Goal: Check status: Check status

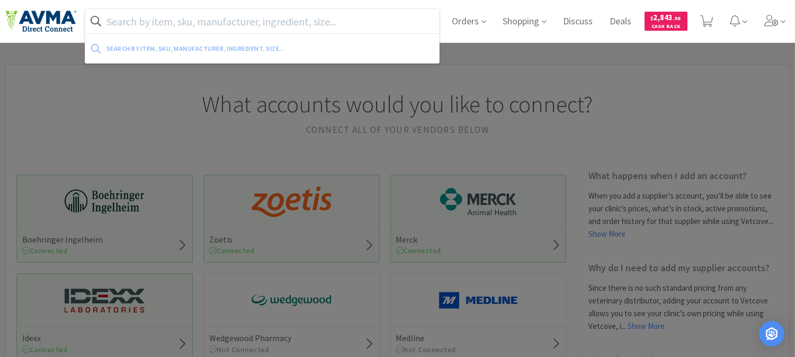
click at [253, 19] on input "text" at bounding box center [262, 21] width 354 height 24
paste input "027093"
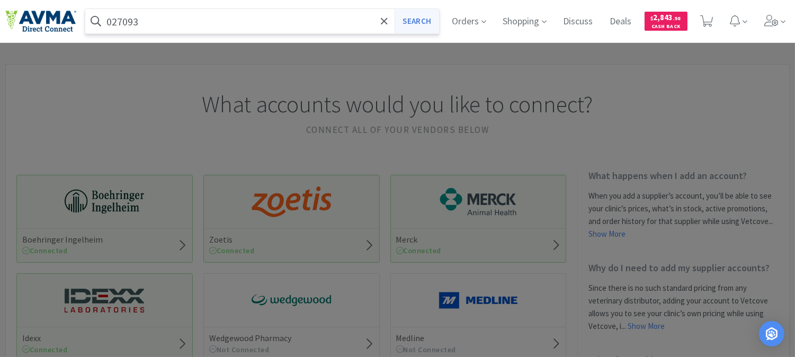
type input "027093"
click at [400, 23] on button "Search" at bounding box center [416, 21] width 44 height 24
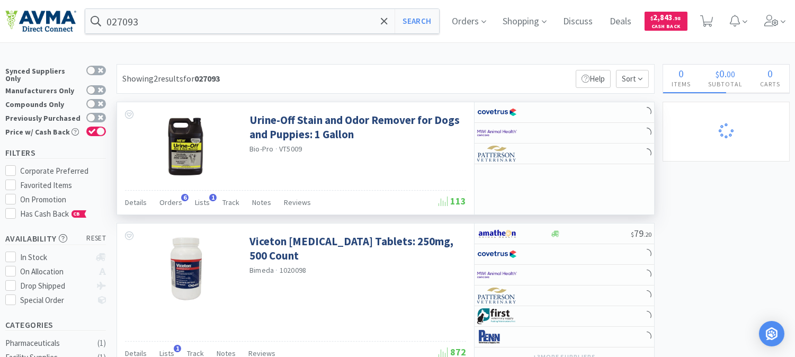
select select "1"
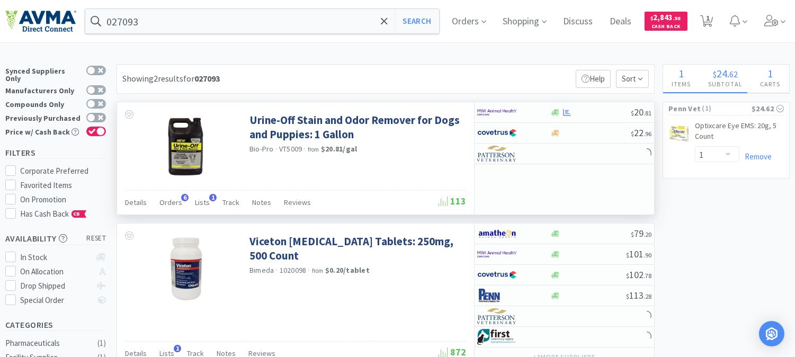
select select "1"
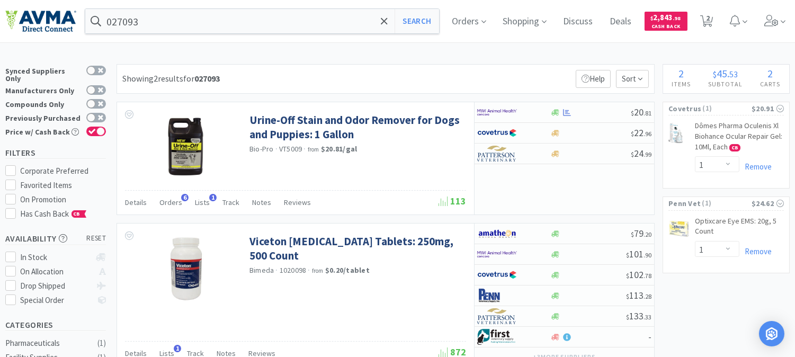
click at [151, 34] on div "027093 Search Orders Shopping Discuss Discuss Deals Deals $ 2,843 . 98 Cash Bac…" at bounding box center [397, 21] width 784 height 42
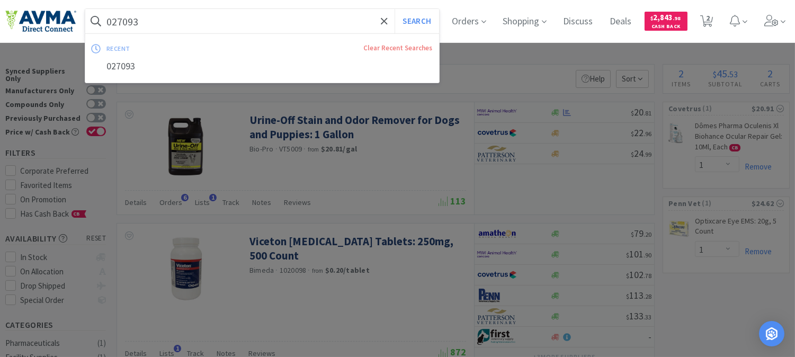
click at [156, 25] on input "027093" at bounding box center [262, 21] width 354 height 24
paste input "501107"
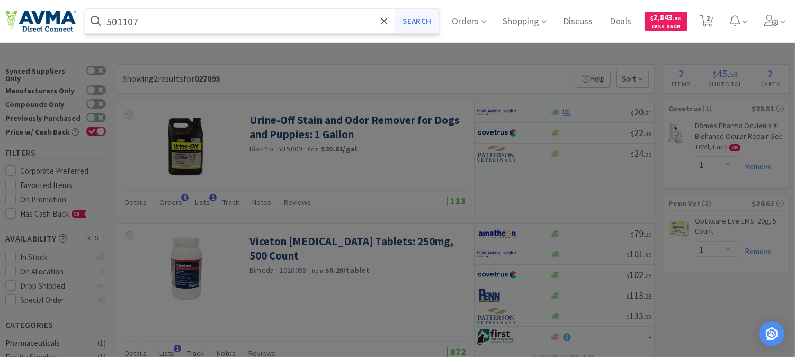
click at [426, 21] on button "Search" at bounding box center [416, 21] width 44 height 24
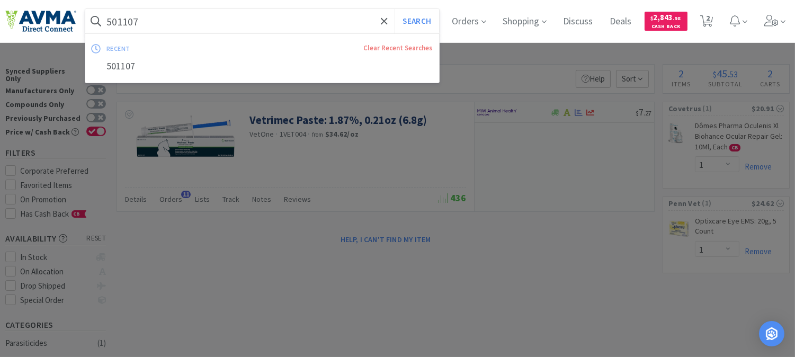
click at [191, 25] on input "501107" at bounding box center [262, 21] width 354 height 24
paste input "078934204"
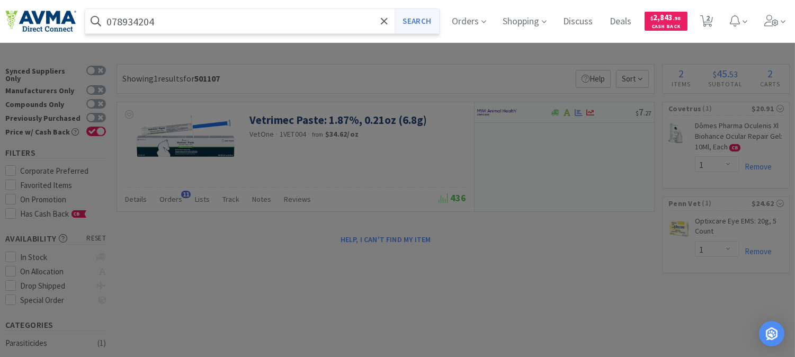
click at [422, 17] on button "Search" at bounding box center [416, 21] width 44 height 24
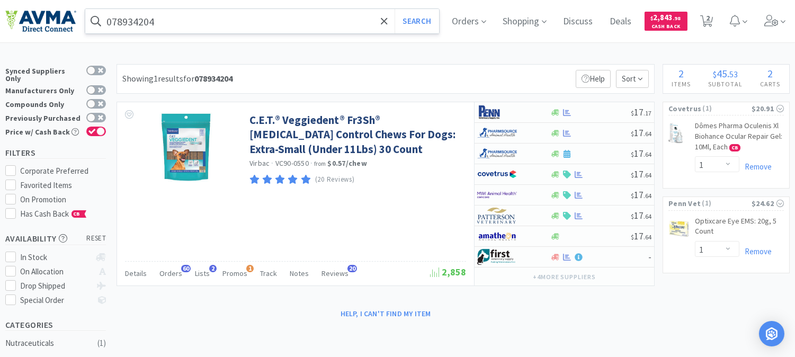
click at [170, 24] on input "078934204" at bounding box center [262, 21] width 354 height 24
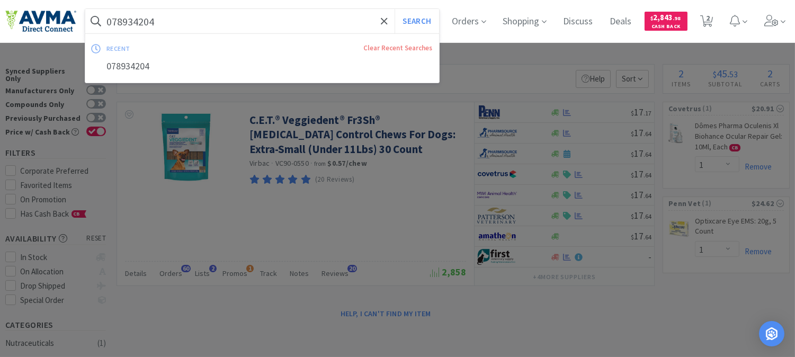
paste input "21834"
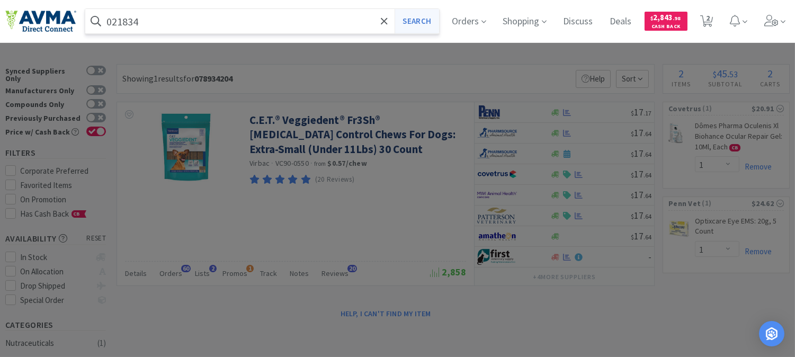
click at [429, 25] on button "Search" at bounding box center [416, 21] width 44 height 24
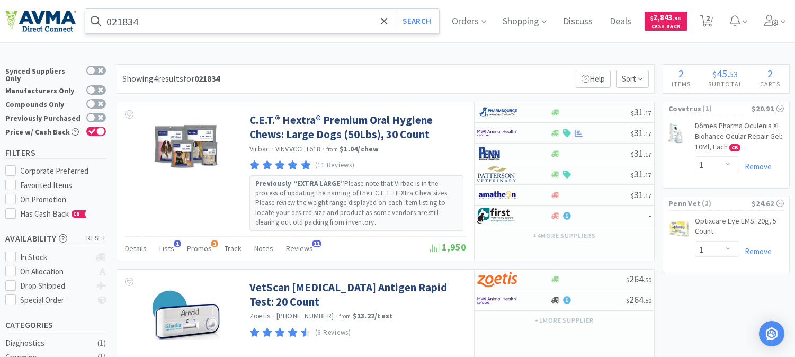
click at [123, 13] on input "021834" at bounding box center [262, 21] width 354 height 24
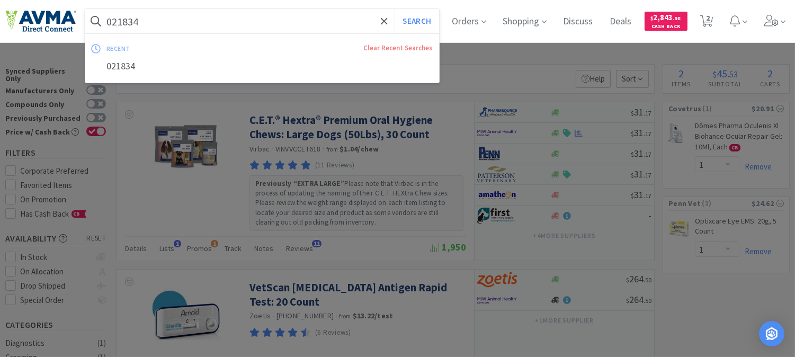
paste input "78929493"
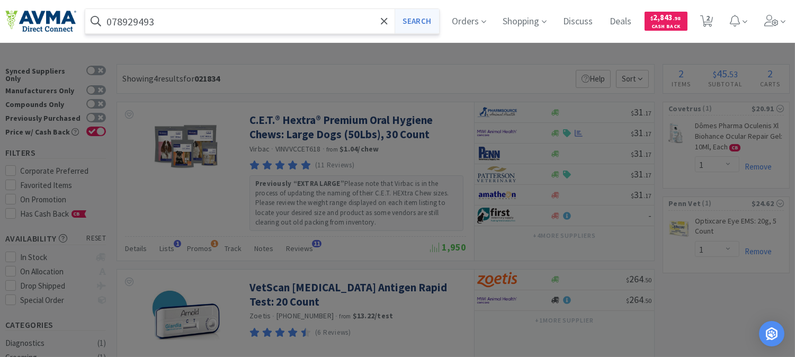
click at [414, 30] on button "Search" at bounding box center [416, 21] width 44 height 24
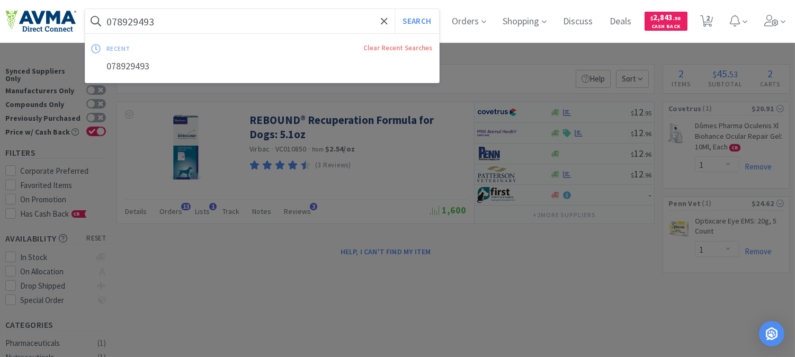
click at [117, 18] on input "078929493" at bounding box center [262, 21] width 354 height 24
paste input "013092"
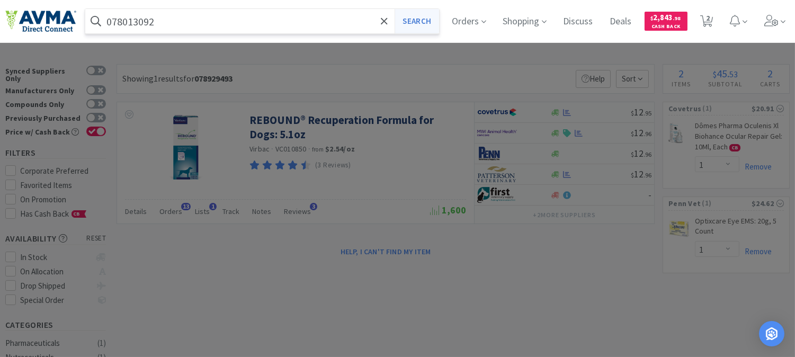
click at [430, 22] on button "Search" at bounding box center [416, 21] width 44 height 24
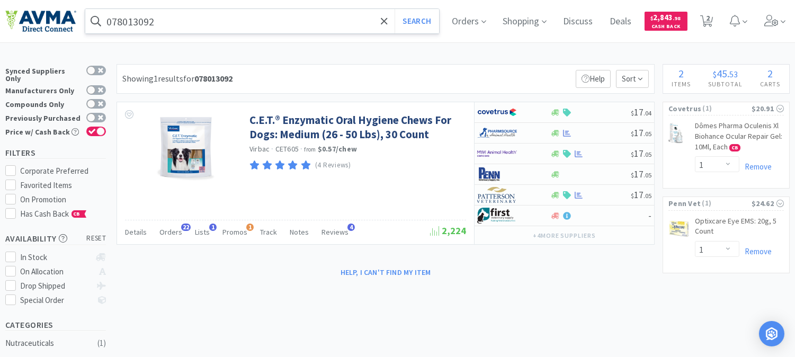
click at [198, 25] on input "078013092" at bounding box center [262, 21] width 354 height 24
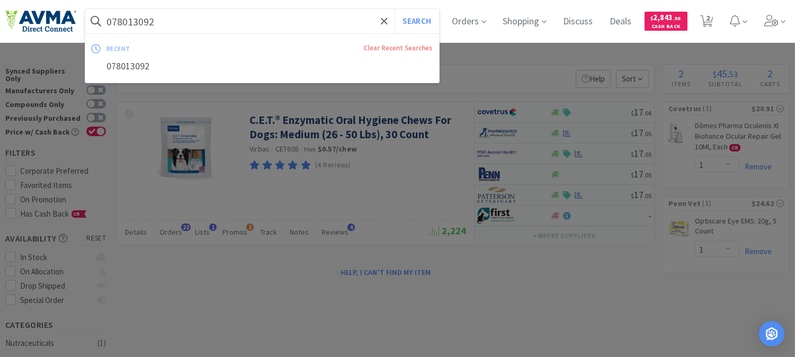
paste input "37157"
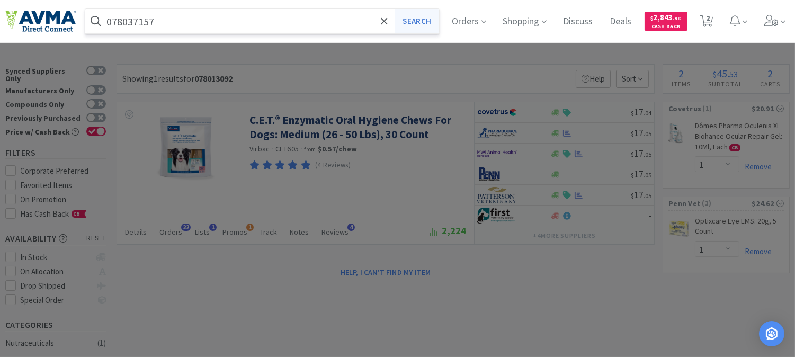
type input "078037157"
click at [436, 25] on button "Search" at bounding box center [416, 21] width 44 height 24
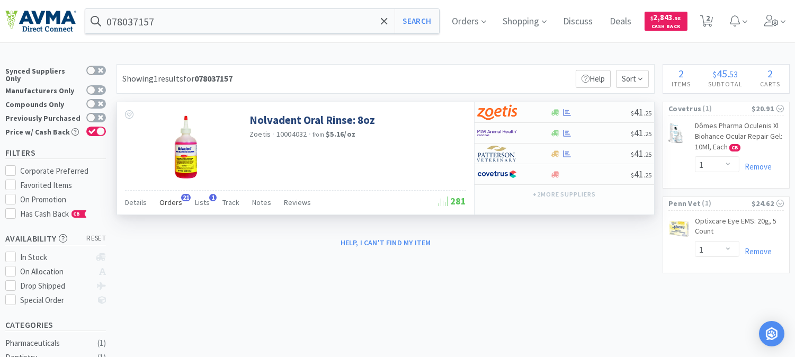
click at [178, 201] on span "Orders" at bounding box center [170, 203] width 23 height 10
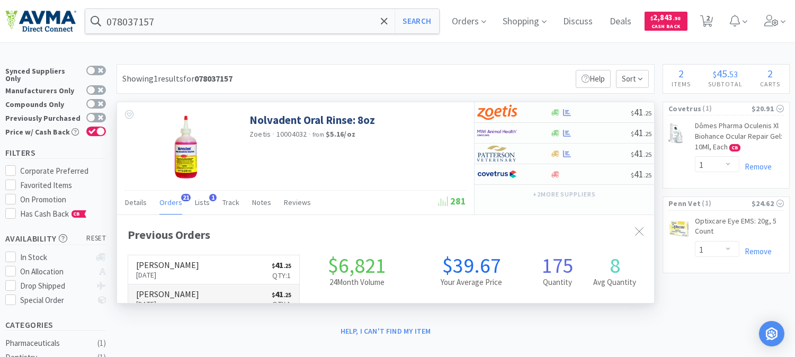
scroll to position [283, 536]
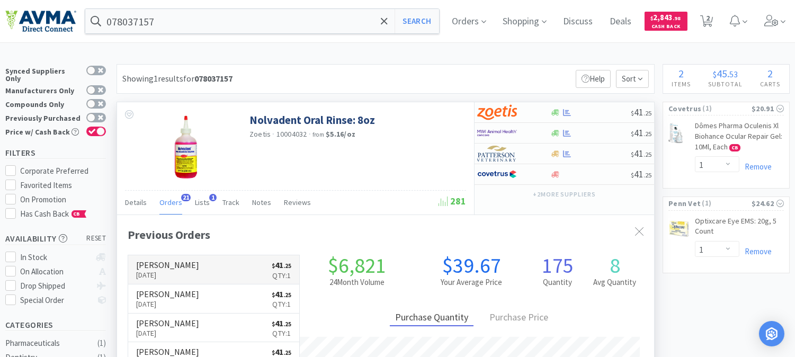
click at [175, 271] on p "[DATE]" at bounding box center [167, 275] width 63 height 12
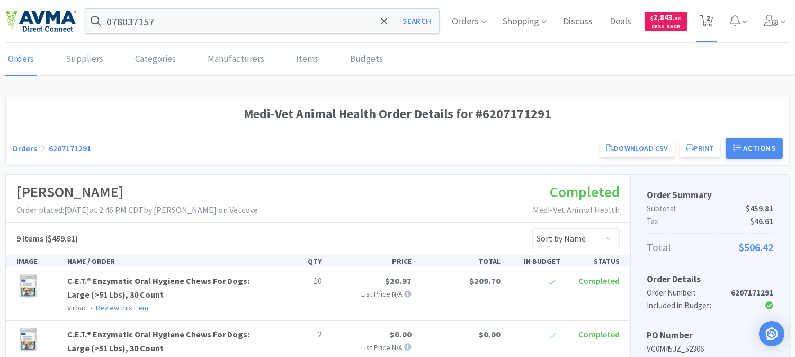
click at [706, 17] on span "2" at bounding box center [708, 18] width 4 height 42
select select "1"
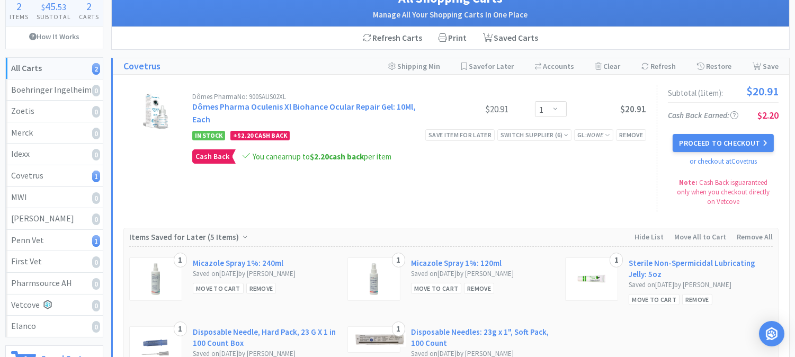
scroll to position [59, 0]
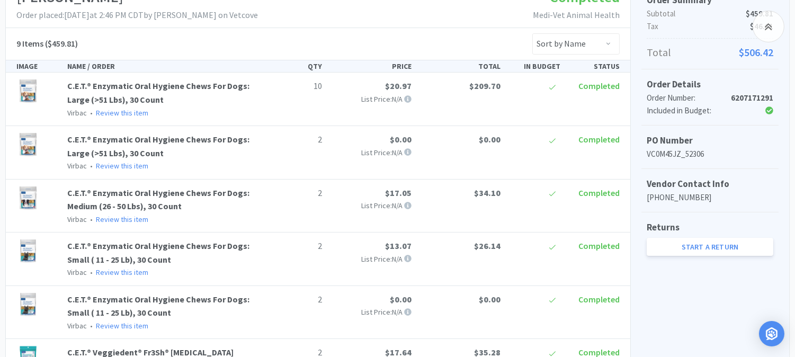
scroll to position [176, 0]
